Goal: Task Accomplishment & Management: Manage account settings

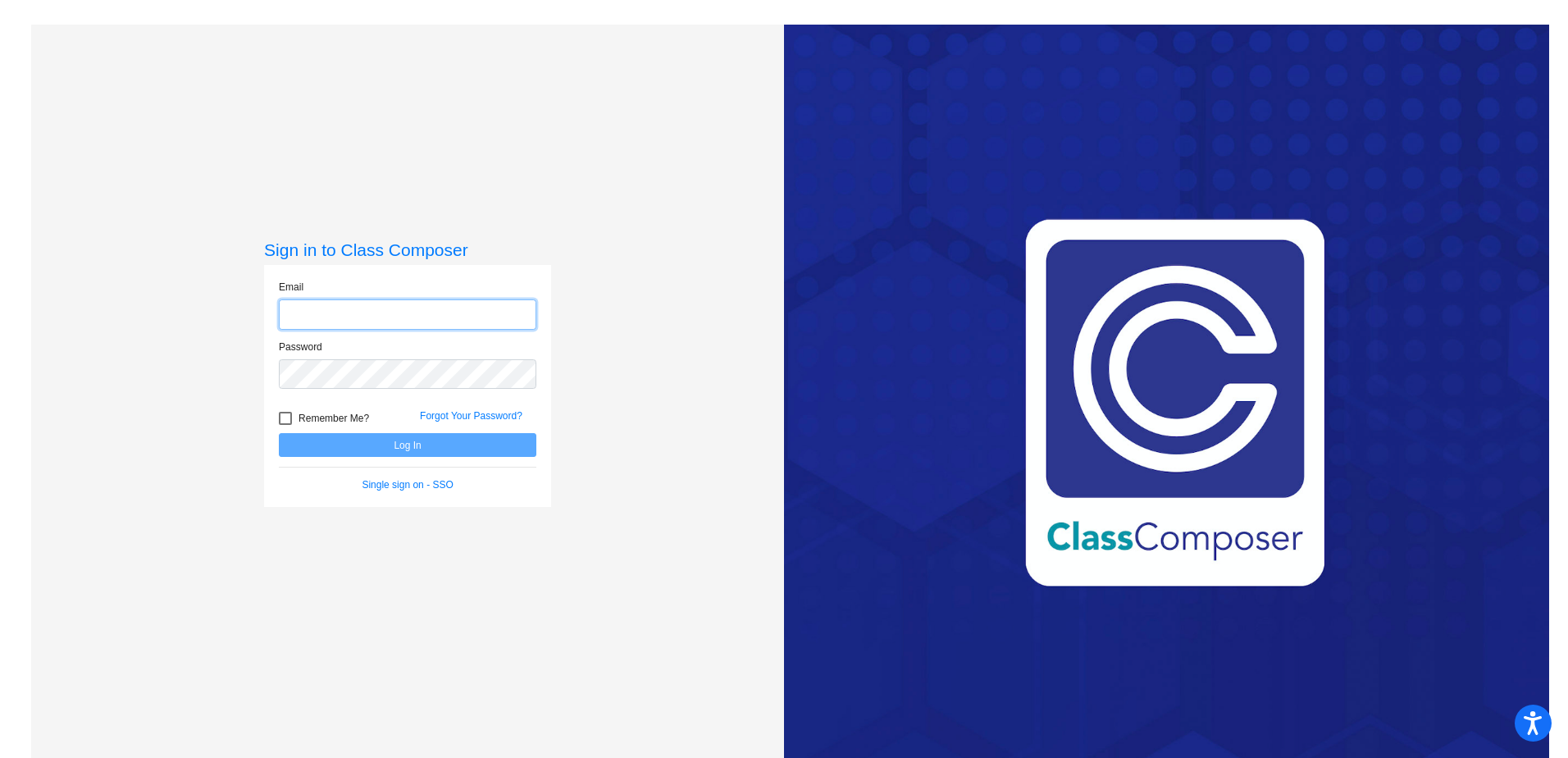
type input "[EMAIL_ADDRESS][PERSON_NAME][DOMAIN_NAME]"
click at [401, 435] on button "Log In" at bounding box center [408, 445] width 257 height 24
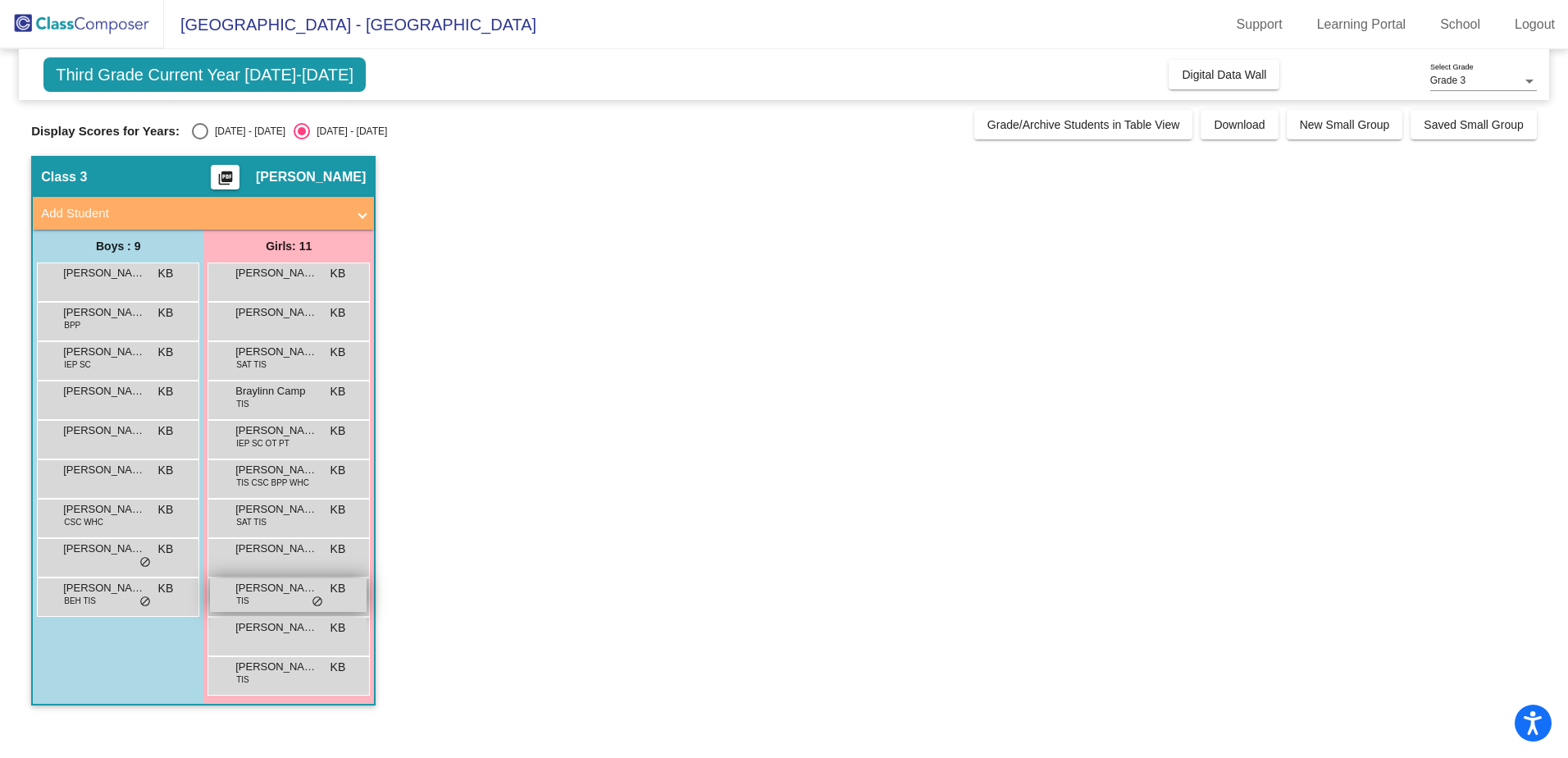
click at [268, 591] on span "[PERSON_NAME]" at bounding box center [276, 588] width 82 height 16
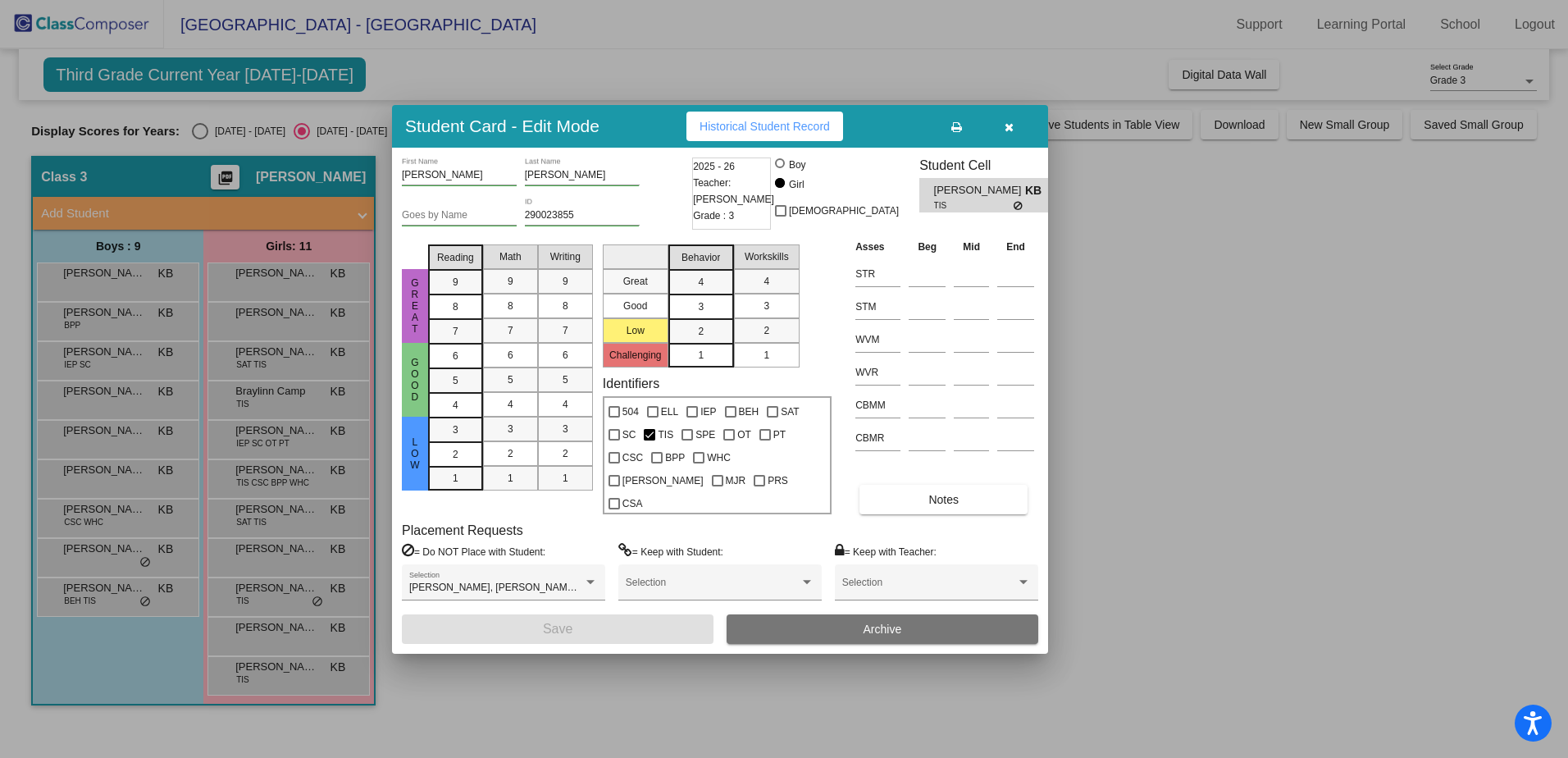
click at [428, 185] on div "[PERSON_NAME] First Name" at bounding box center [459, 170] width 114 height 27
click at [447, 182] on input "[PERSON_NAME]" at bounding box center [459, 175] width 114 height 11
type input "[PERSON_NAME]"
click at [1021, 141] on button "button" at bounding box center [1008, 126] width 52 height 29
